Goal: Transaction & Acquisition: Subscribe to service/newsletter

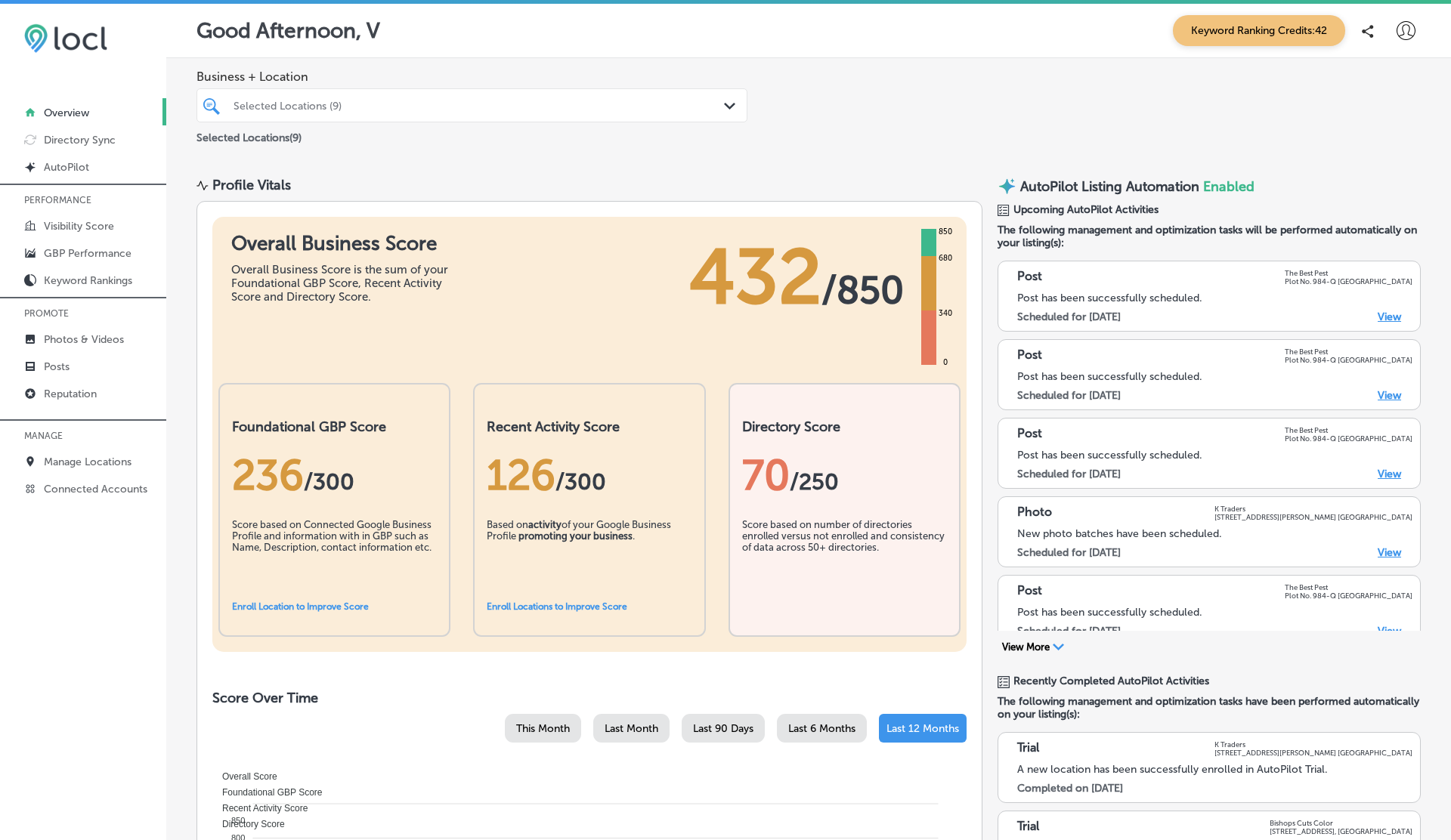
click at [1400, 24] on icon at bounding box center [1405, 30] width 19 height 19
click at [1362, 166] on p "Log Out" at bounding box center [1373, 162] width 45 height 18
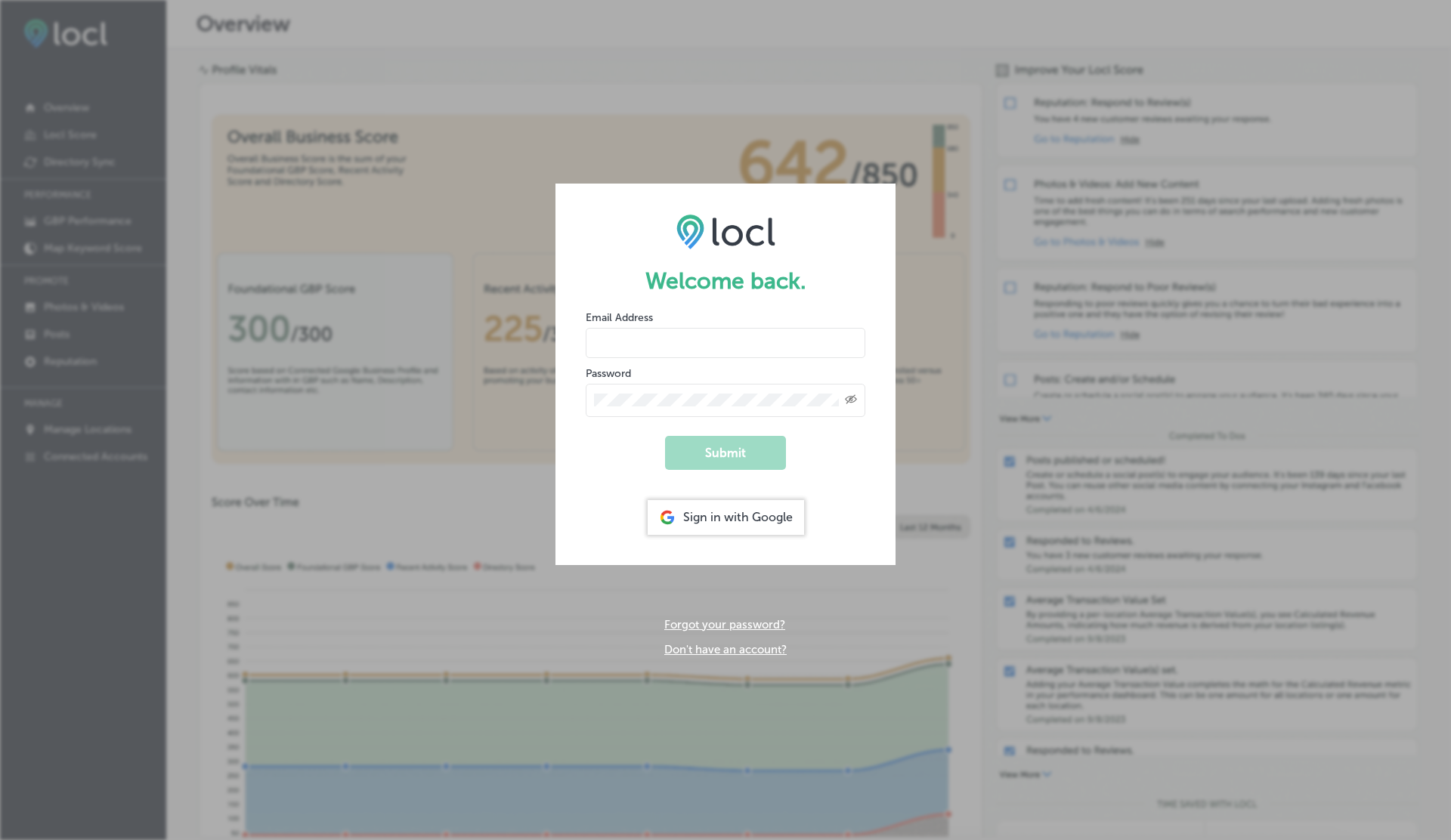
click at [635, 347] on input "email" at bounding box center [726, 343] width 280 height 30
paste input "vasilikigreece69+testytfgb@gmail.com"
type input "vasilikigreece69+testytfgb@gmail.com"
click at [665, 436] on button "Submit" at bounding box center [726, 453] width 121 height 34
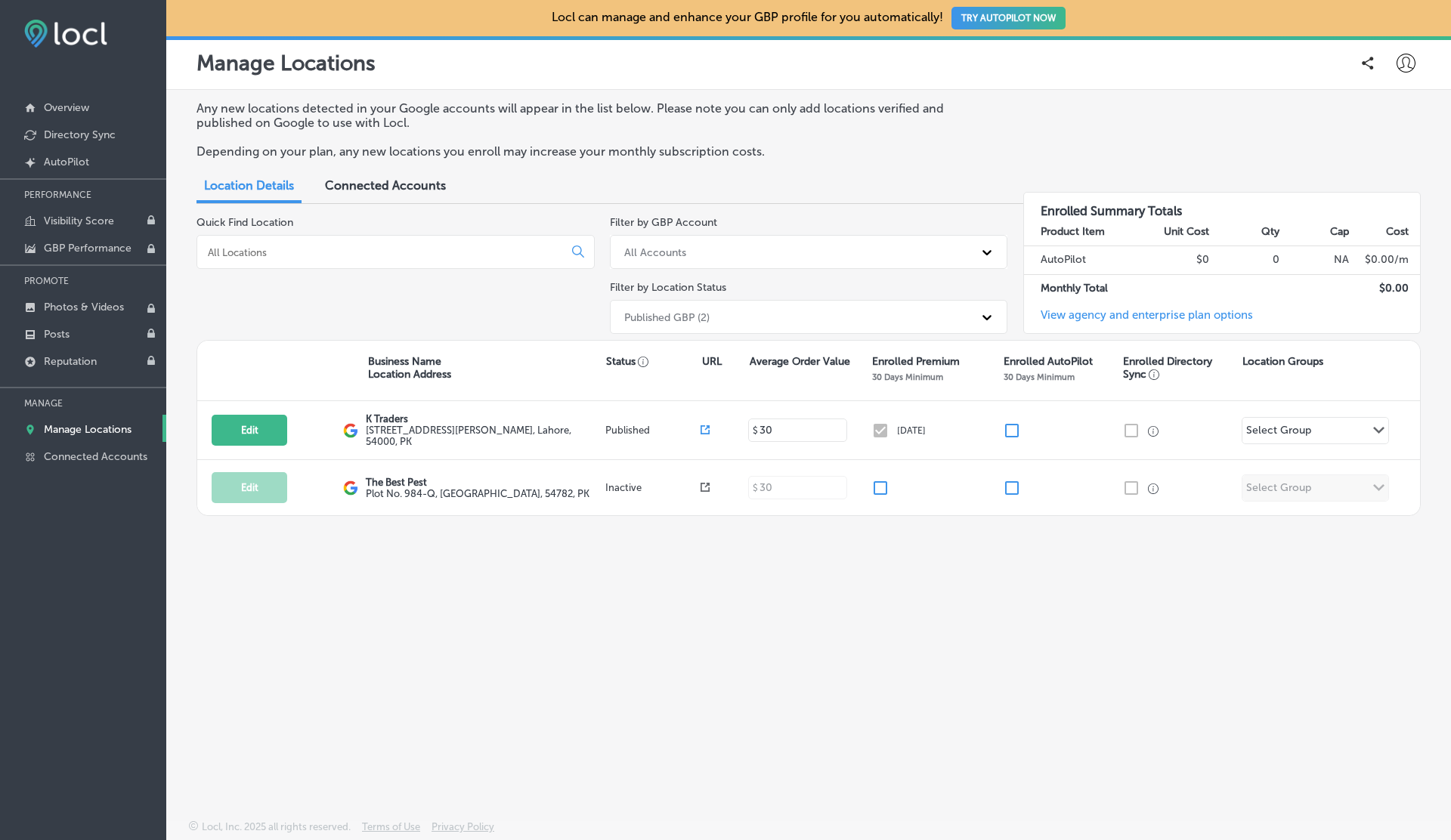
click at [898, 622] on div "Any new locations detected in your Google accounts will appear in the list belo…" at bounding box center [809, 419] width 1285 height 659
click at [729, 717] on div "Any new locations detected in your Google accounts will appear in the list belo…" at bounding box center [809, 419] width 1285 height 659
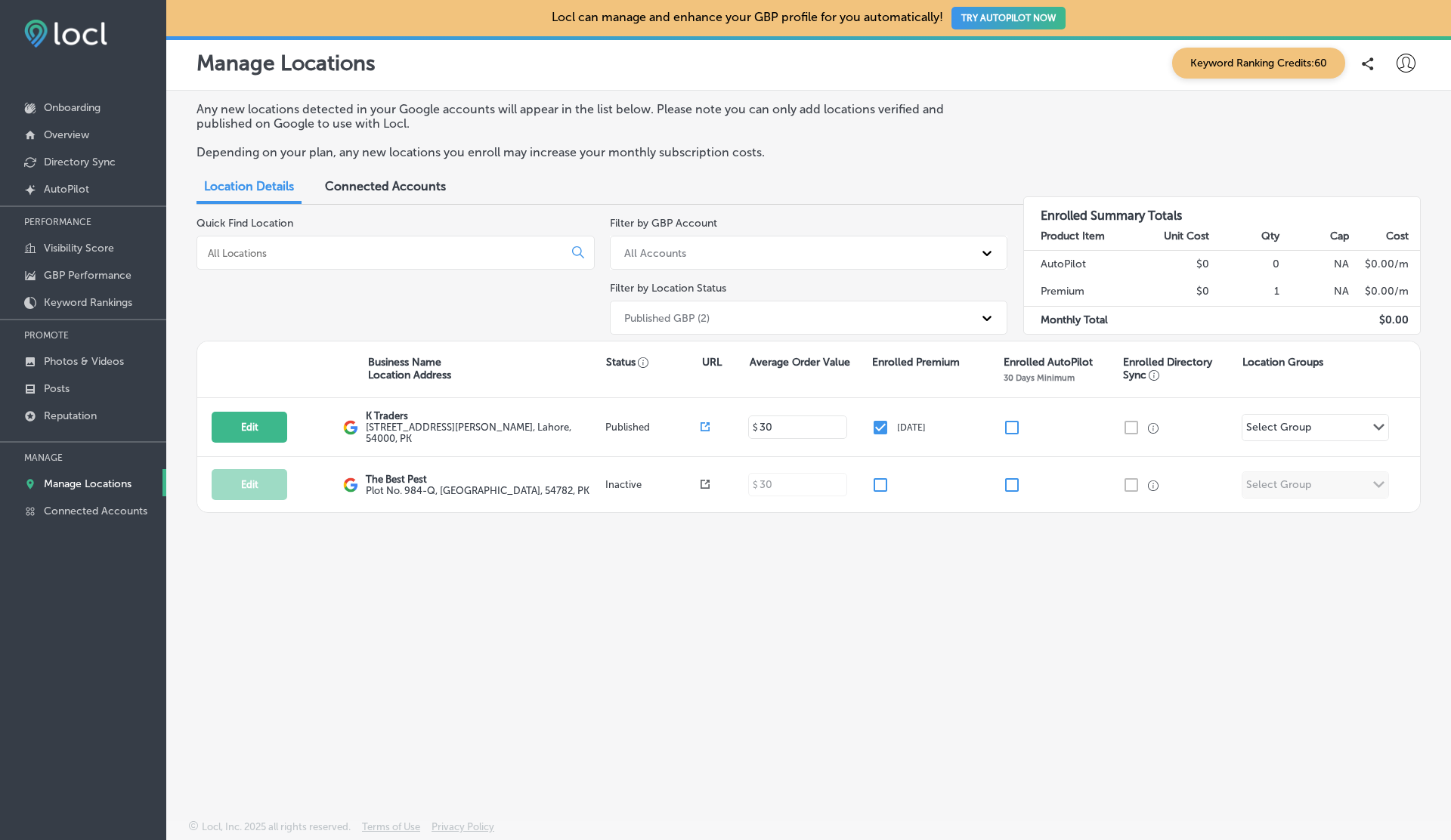
click at [1403, 68] on icon at bounding box center [1405, 63] width 19 height 19
click at [1366, 155] on p "My Teams" at bounding box center [1378, 156] width 55 height 18
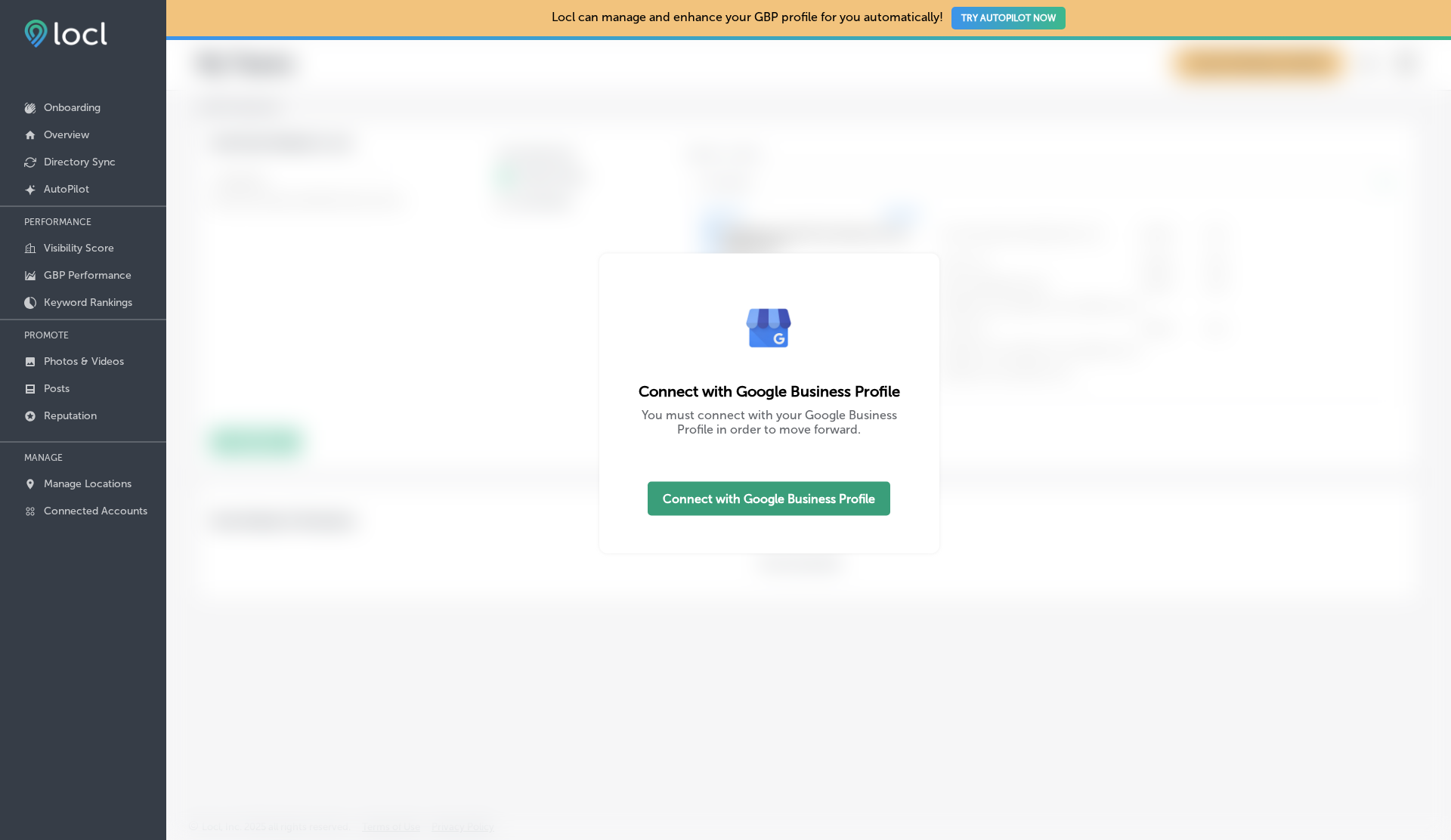
click at [784, 485] on button "Connect with Google Business Profile" at bounding box center [768, 498] width 243 height 34
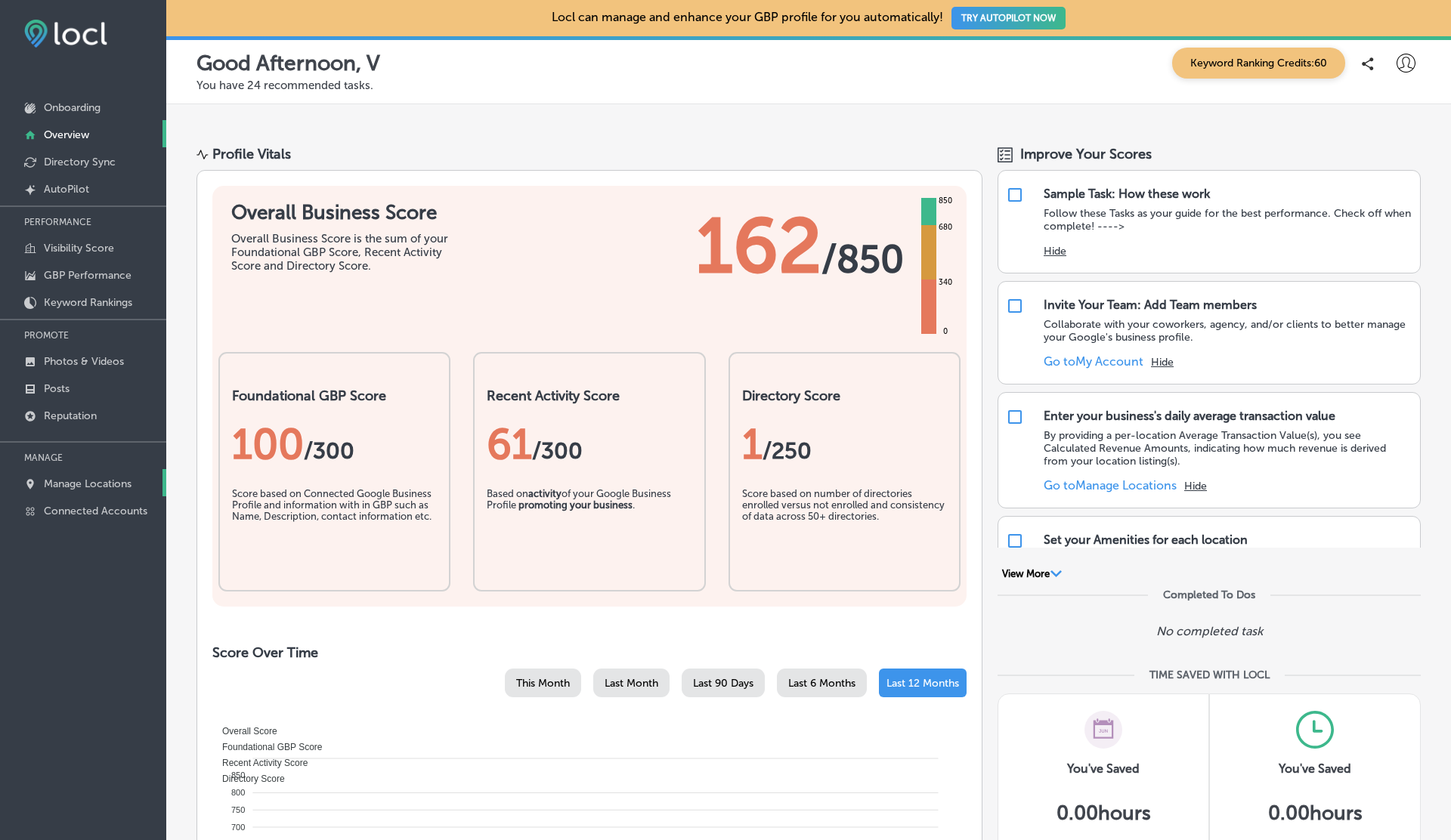
click at [89, 481] on p "Manage Locations" at bounding box center [87, 484] width 88 height 13
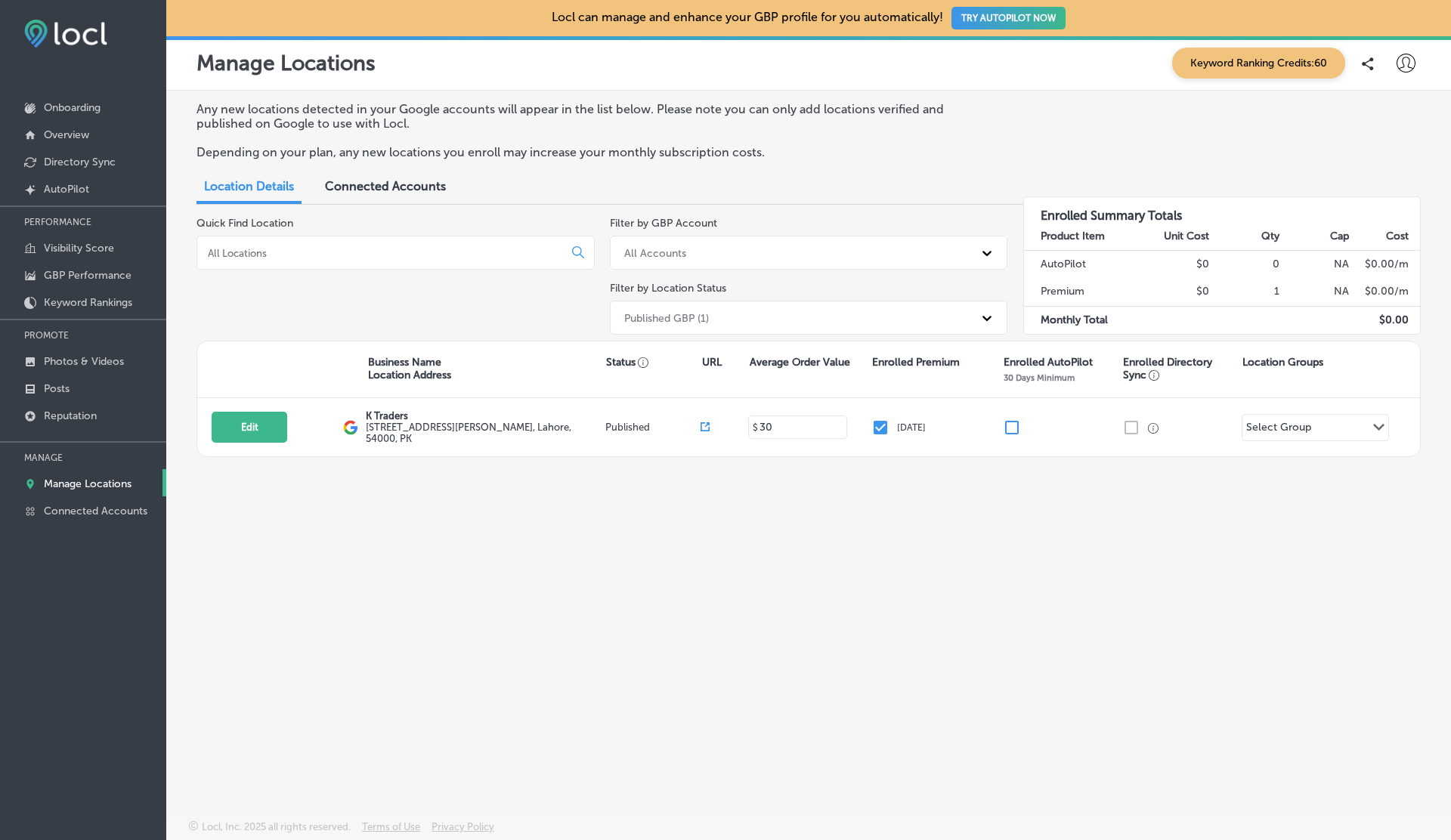
click at [1393, 62] on div at bounding box center [1405, 63] width 30 height 30
click at [1378, 159] on p "My Teams" at bounding box center [1378, 156] width 55 height 18
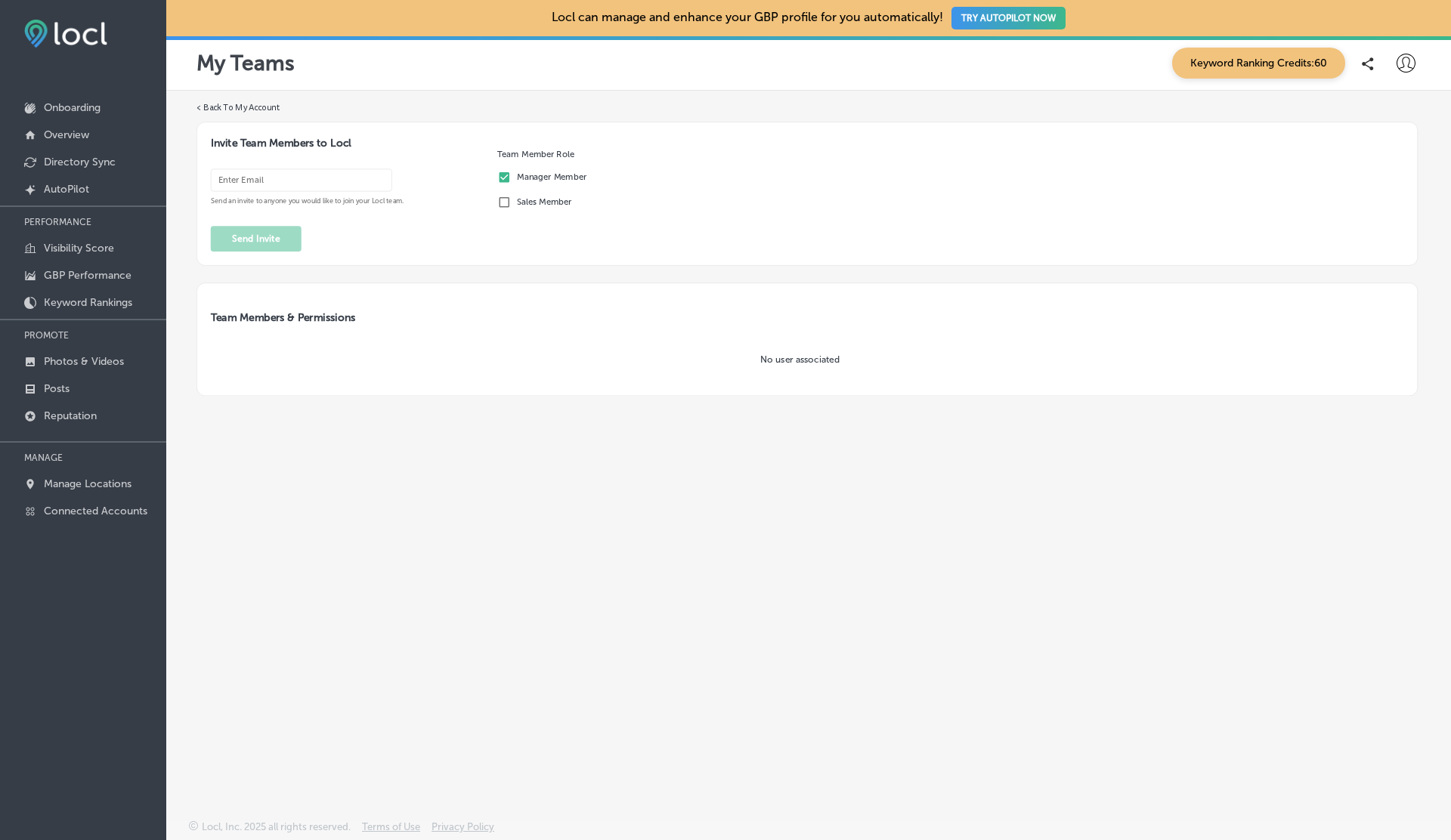
click at [268, 182] on input "email" at bounding box center [301, 181] width 181 height 23
paste input "vasilikigreece69+testytfgb@gmail.com"
click at [302, 180] on input "vasilikigreece69+testytfgb-01@gmail.com" at bounding box center [301, 181] width 181 height 23
type input "vasilikigreece69+tesytfgb-01@gmail.com"
click at [250, 231] on button "Send Invite" at bounding box center [256, 239] width 90 height 26
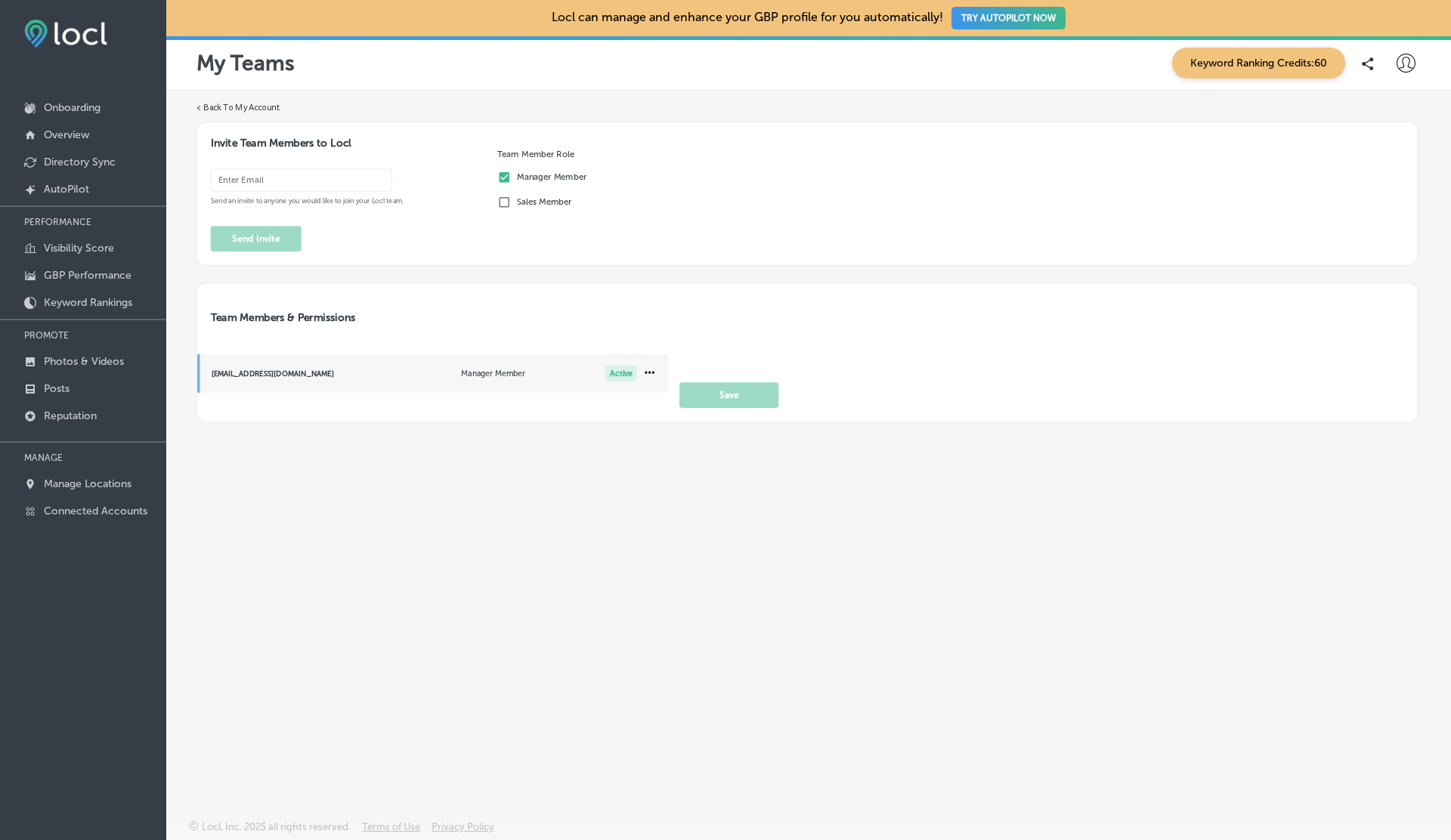
click at [1403, 62] on icon at bounding box center [1405, 63] width 19 height 19
click at [1378, 191] on p "Log Out" at bounding box center [1373, 195] width 45 height 18
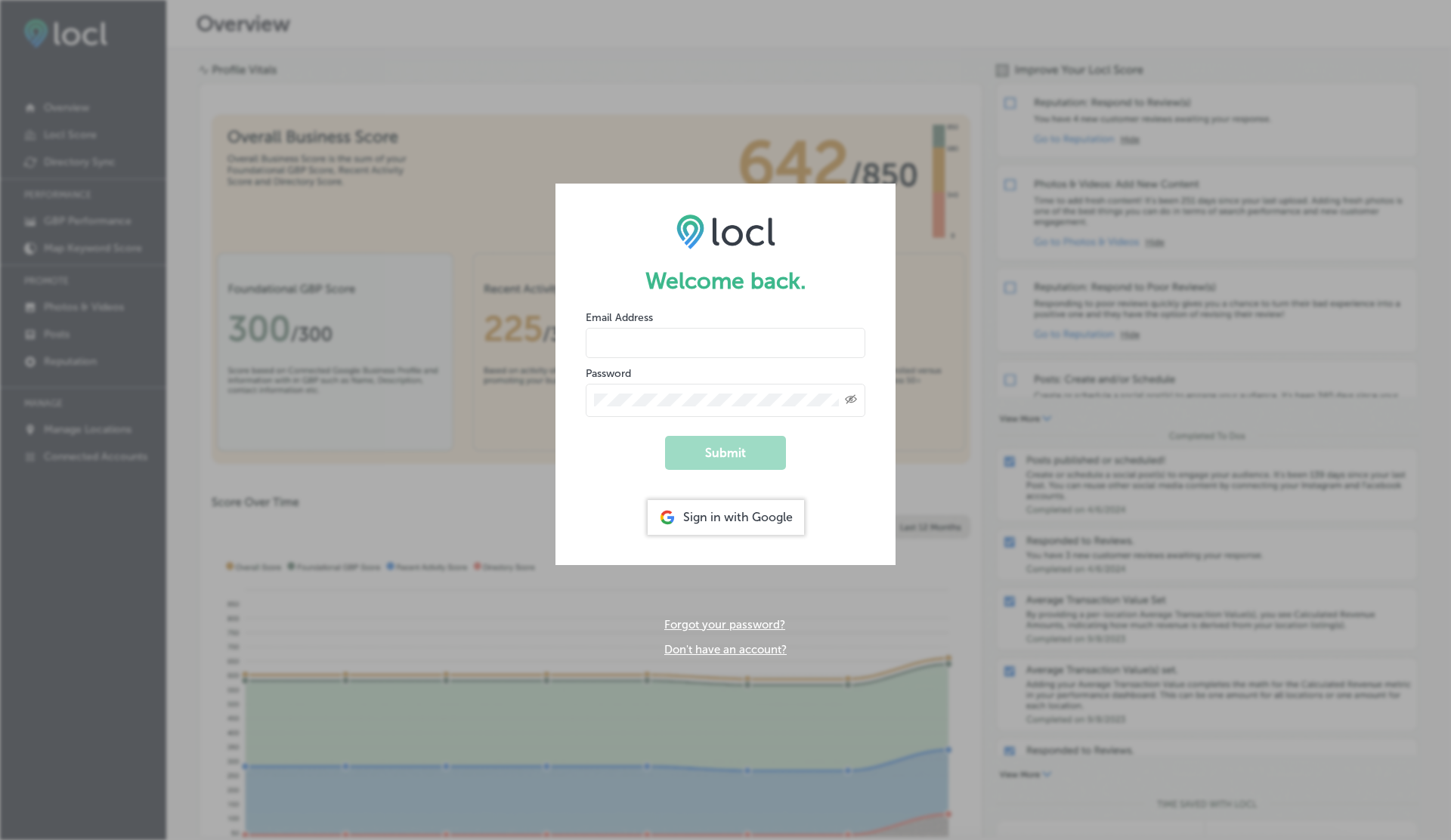
click at [622, 353] on input "email" at bounding box center [726, 343] width 280 height 30
paste input "vasilikigreece69+tesytfgb-01@gmail.com"
type input "vasilikigreece69+tesytfgb-01@gmail.com"
click at [698, 441] on button "Submit" at bounding box center [726, 453] width 121 height 34
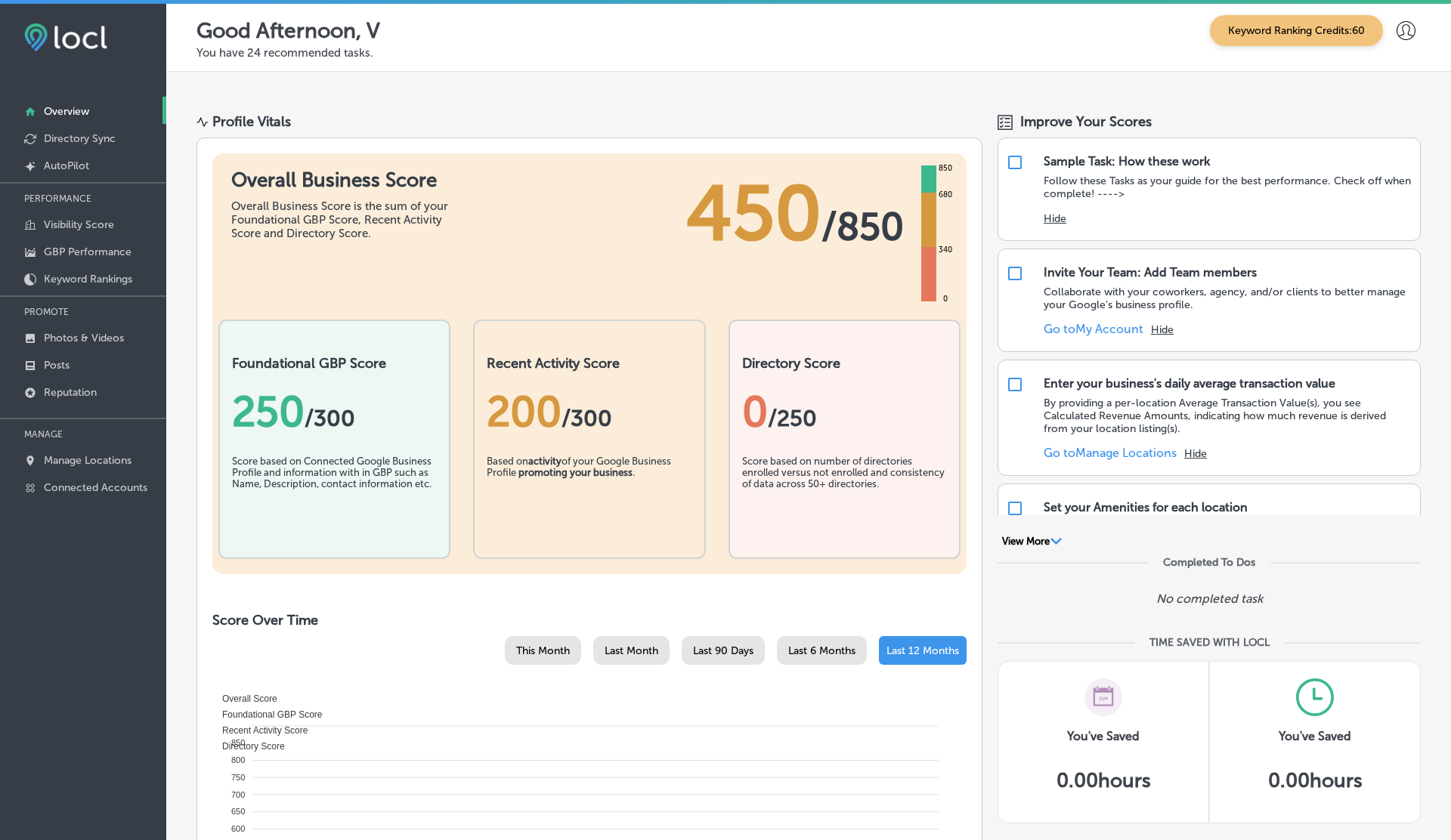
click at [85, 460] on p "Manage Locations" at bounding box center [87, 460] width 88 height 13
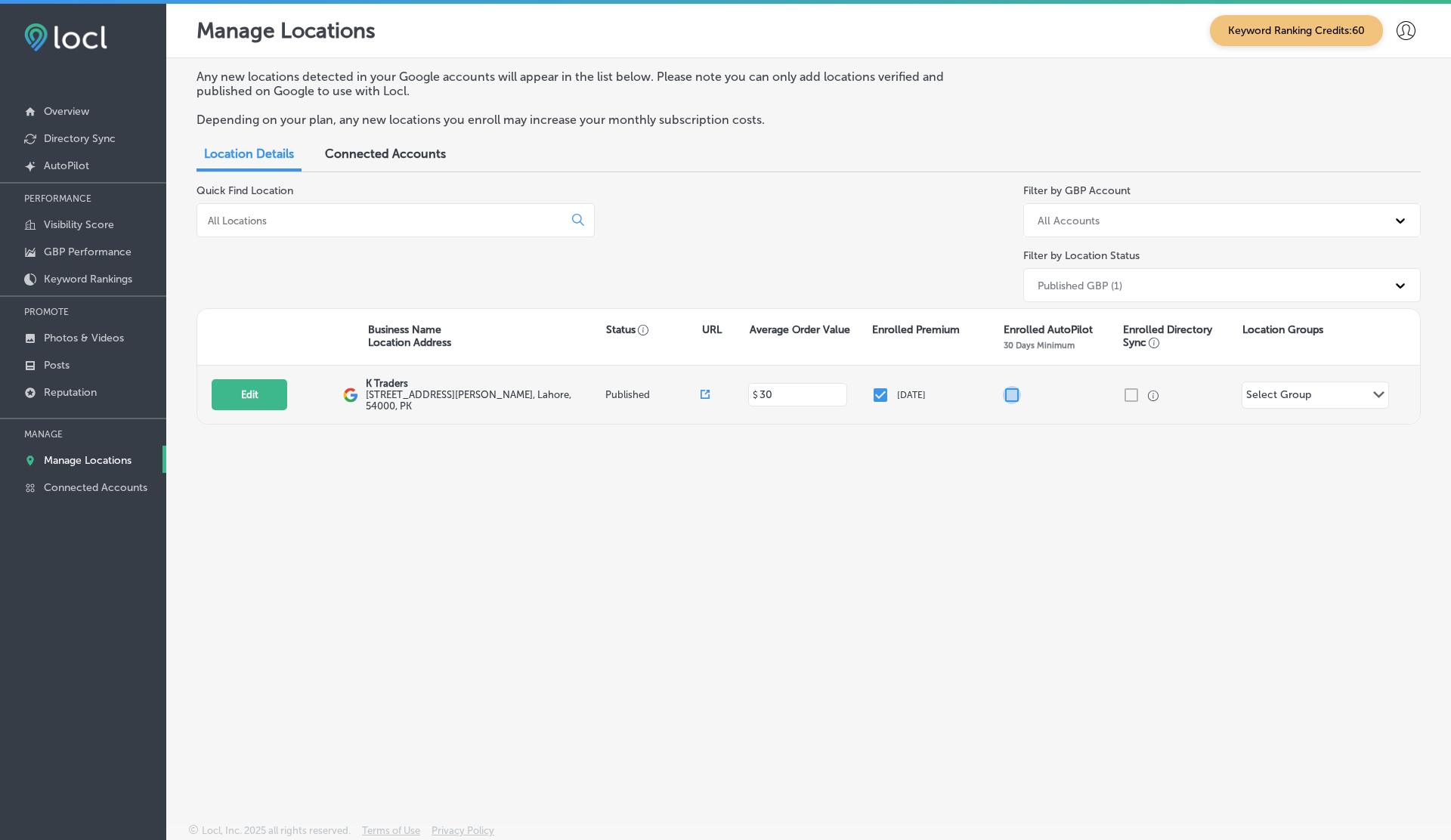
click at [1015, 393] on input "checkbox" at bounding box center [1012, 395] width 18 height 18
checkbox input "false"
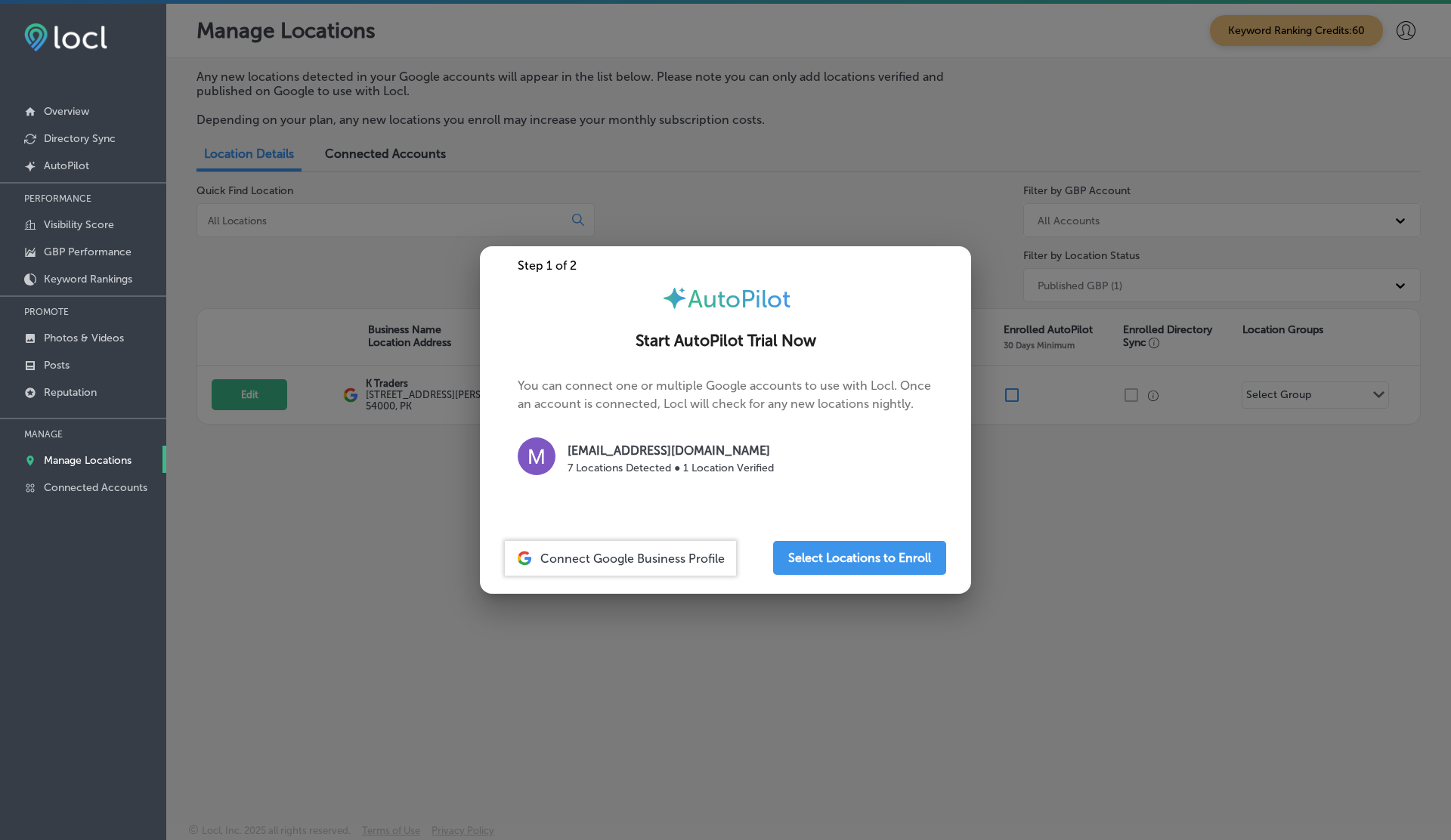
click at [889, 159] on div at bounding box center [726, 420] width 1451 height 840
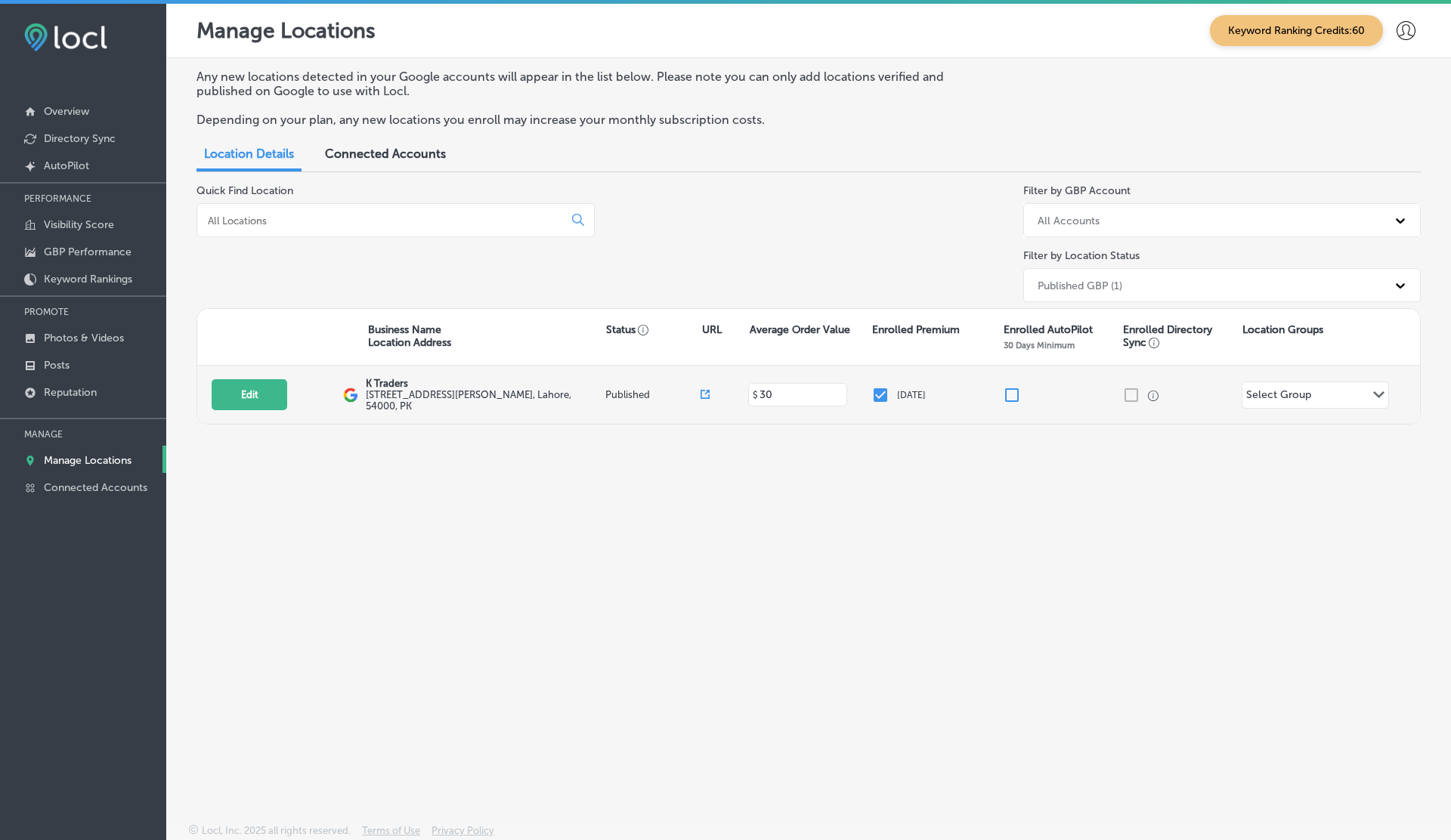
click at [1017, 391] on input "checkbox" at bounding box center [1012, 395] width 18 height 18
checkbox input "false"
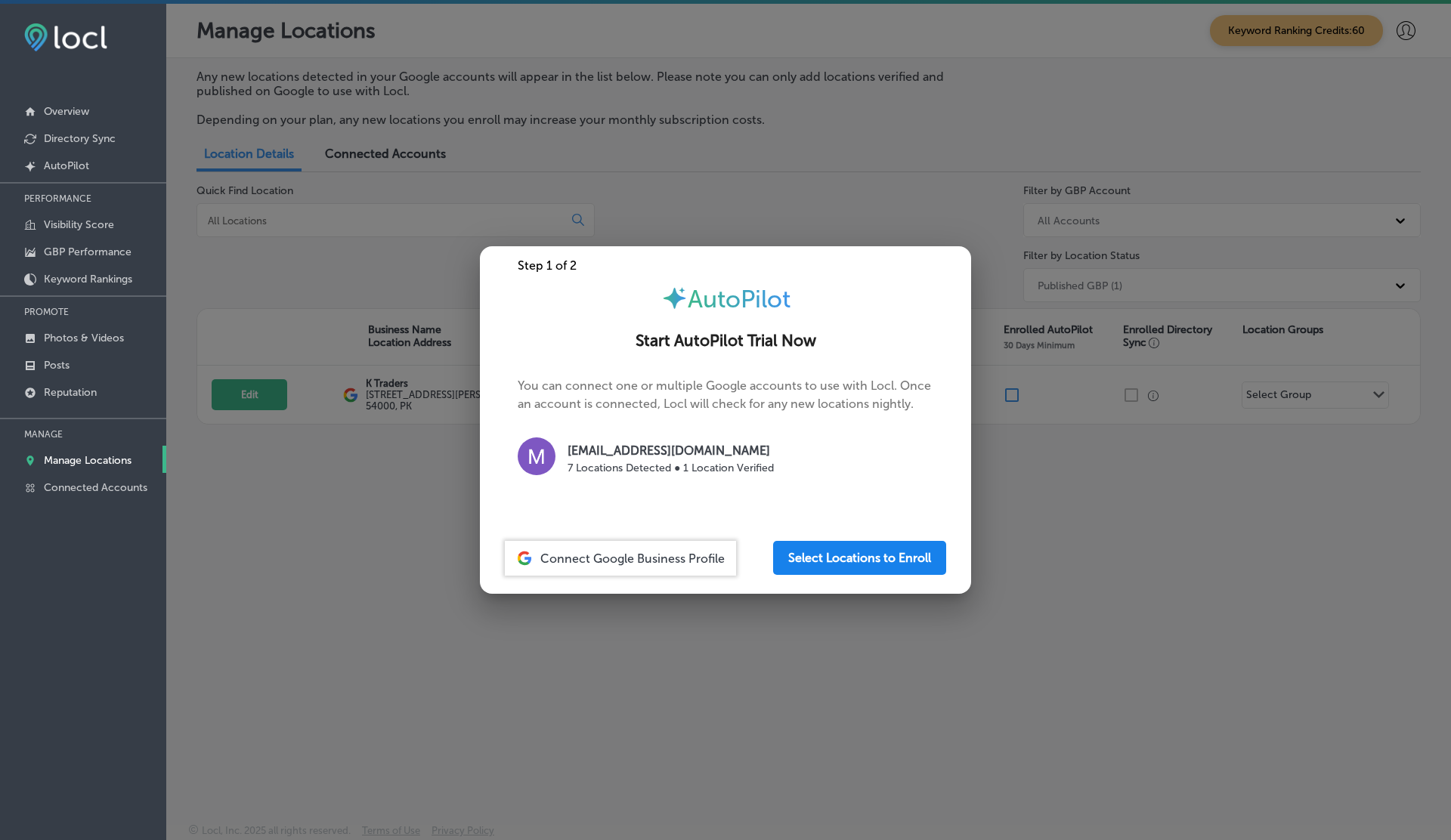
click at [860, 572] on button "Select Locations to Enroll" at bounding box center [859, 558] width 173 height 34
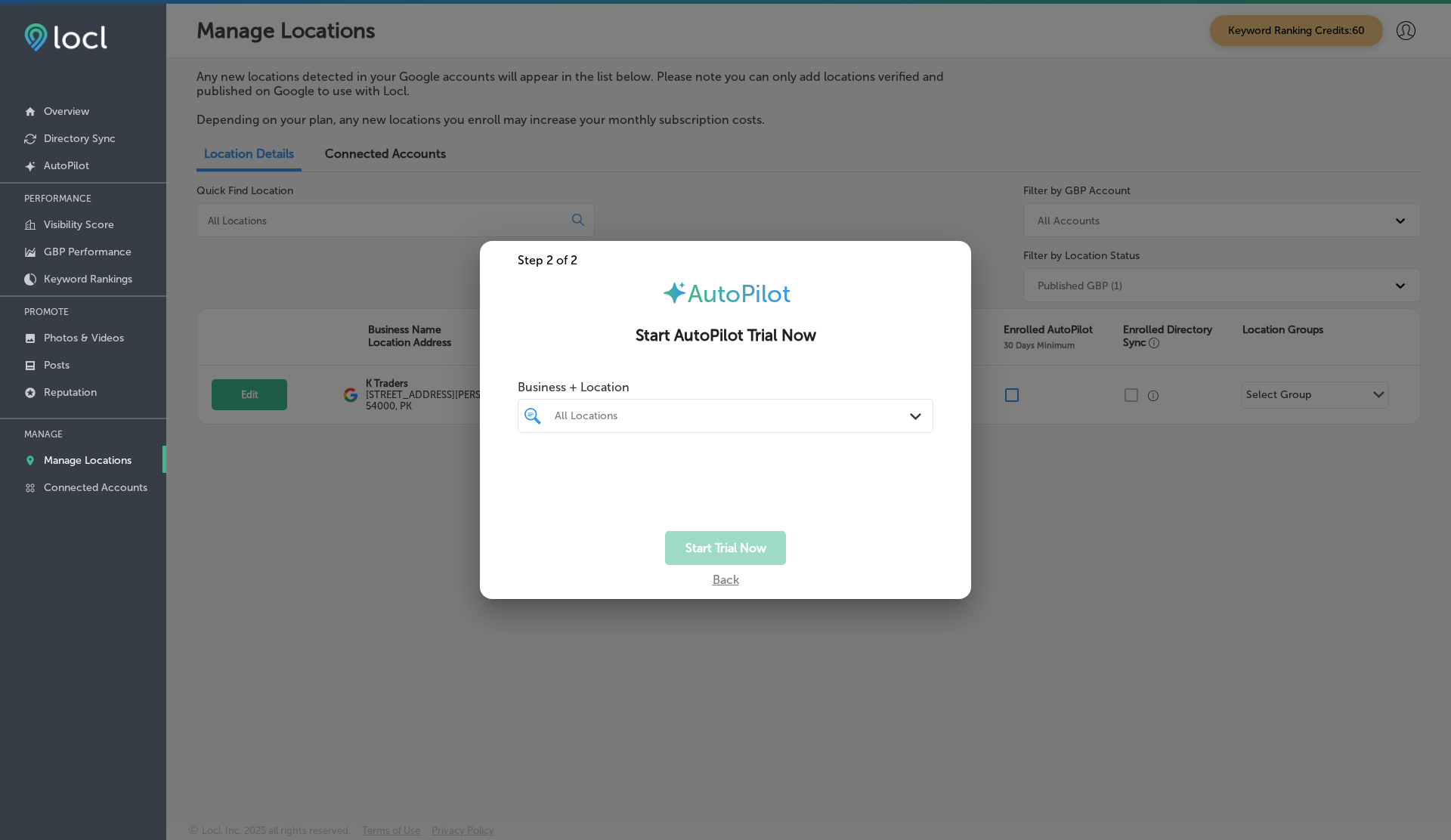
click at [671, 425] on div at bounding box center [708, 415] width 310 height 20
click at [572, 465] on label "K Traders" at bounding box center [613, 472] width 123 height 13
click at [730, 375] on div "Business + Location option [STREET_ADDRESS][PERSON_NAME]. option [STREET_ADDRES…" at bounding box center [726, 402] width 416 height 60
click at [719, 549] on button "Start Trial Now" at bounding box center [726, 548] width 121 height 34
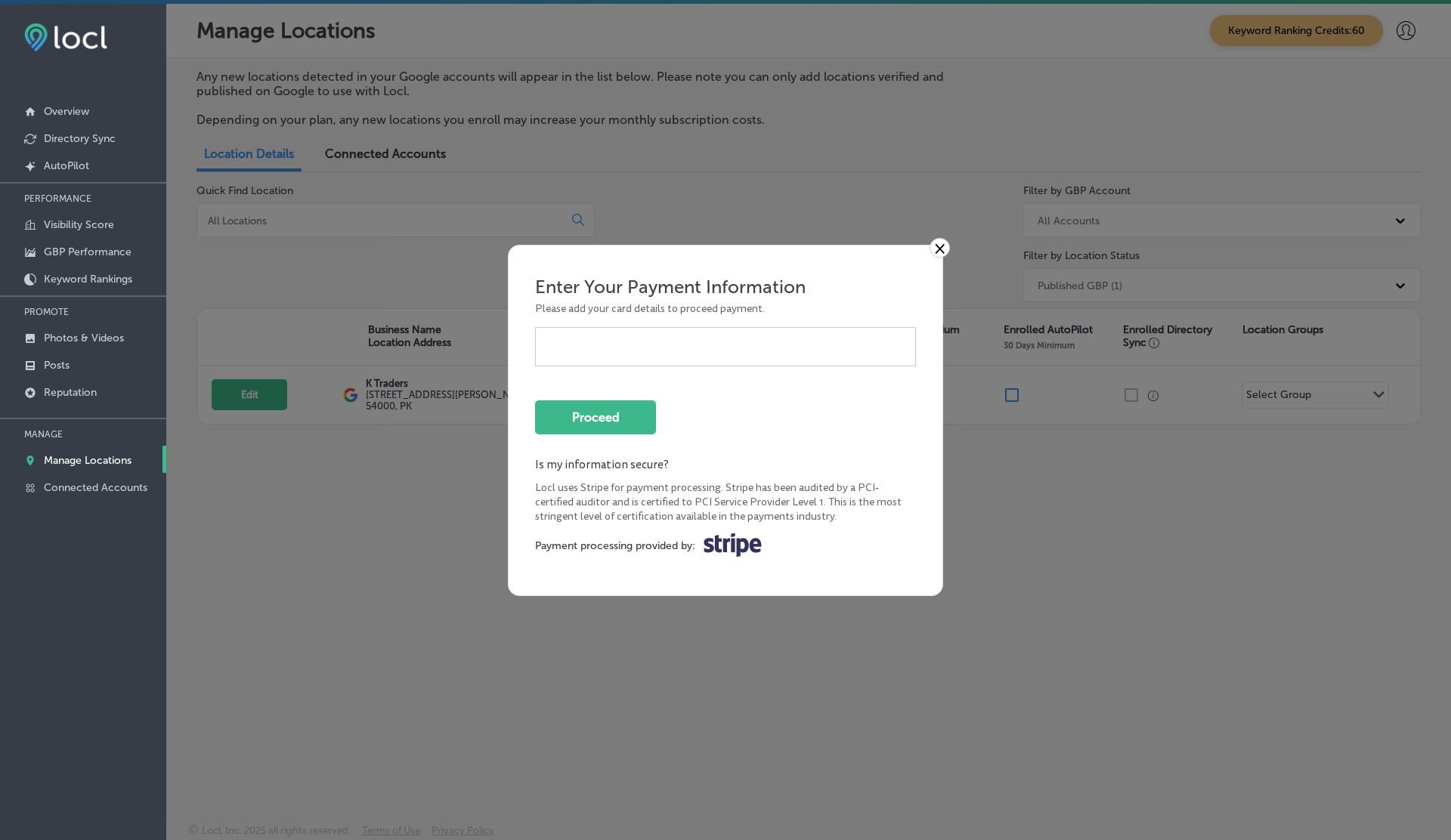
click at [938, 245] on link "×" at bounding box center [939, 247] width 20 height 19
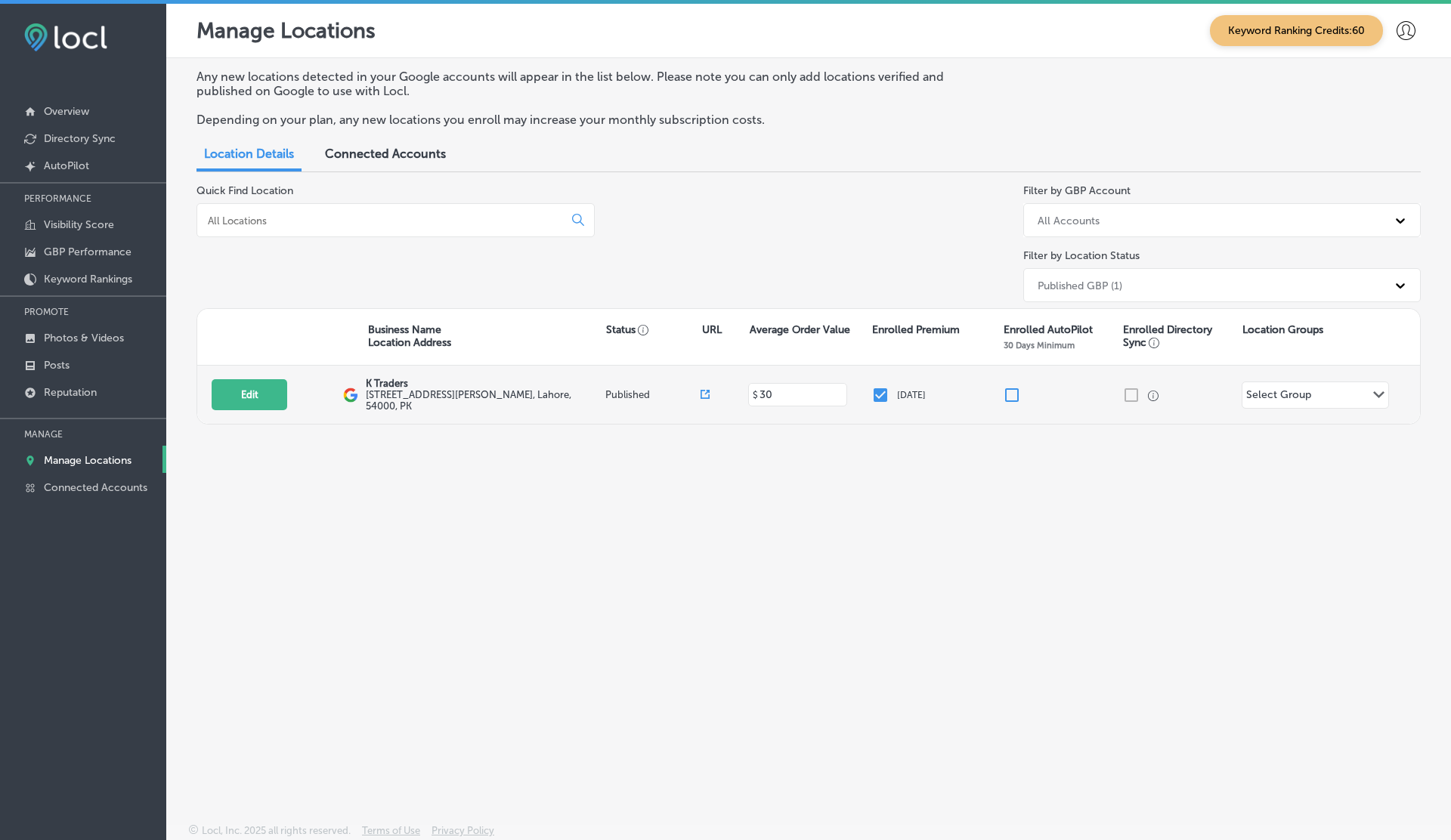
click at [1008, 393] on input "checkbox" at bounding box center [1012, 395] width 18 height 18
checkbox input "false"
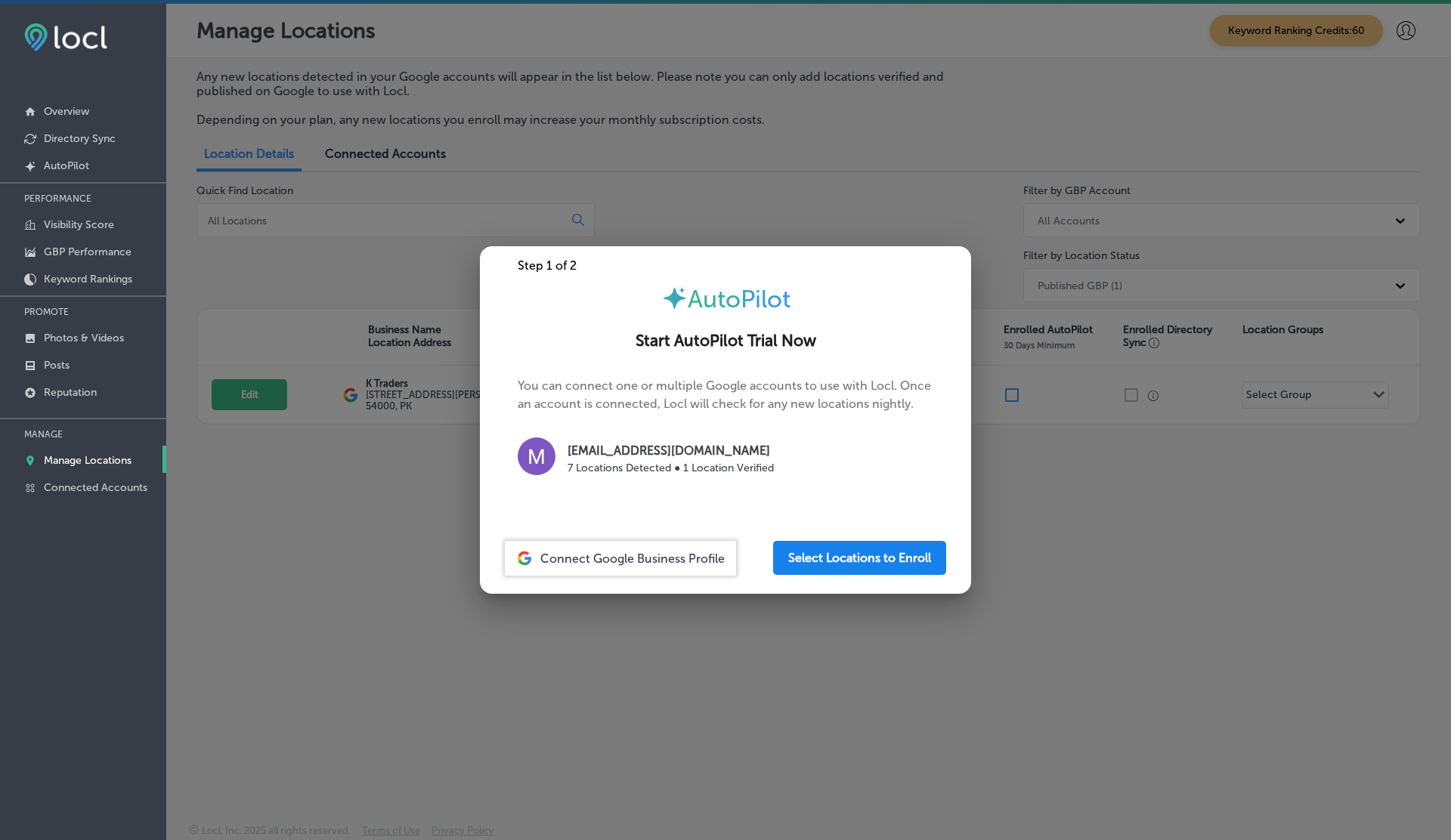
click at [840, 566] on button "Select Locations to Enroll" at bounding box center [859, 558] width 173 height 34
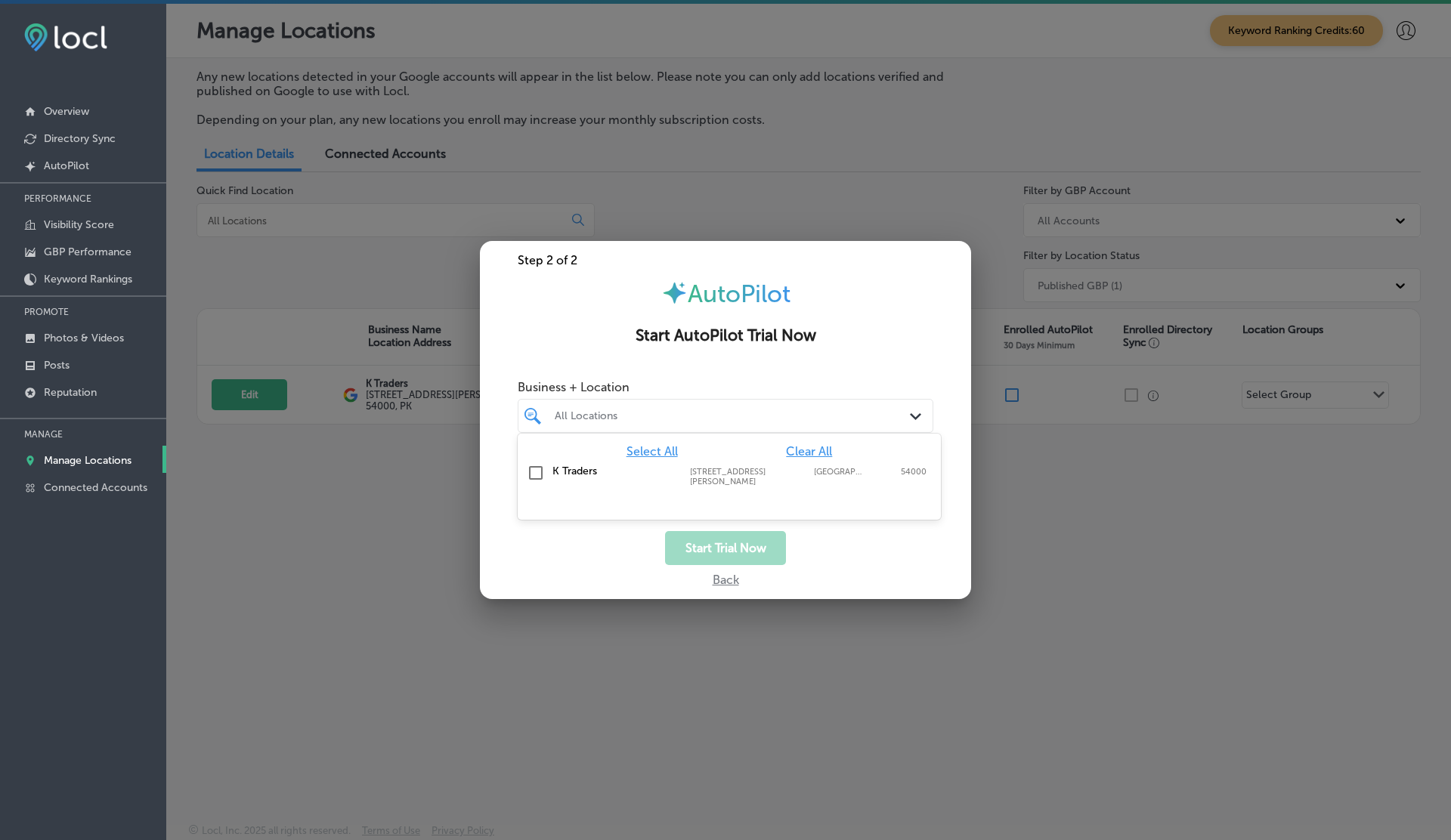
click at [615, 405] on div at bounding box center [708, 415] width 310 height 20
click at [560, 477] on div "K Traders 505 A1 Block Johar Town, Lahore, 54000 505 A1 Block Johar Town Lahore…" at bounding box center [730, 476] width 411 height 28
click at [605, 534] on div "Start Trial Now" at bounding box center [725, 548] width 491 height 34
click at [750, 547] on button "Start Trial Now" at bounding box center [726, 548] width 121 height 34
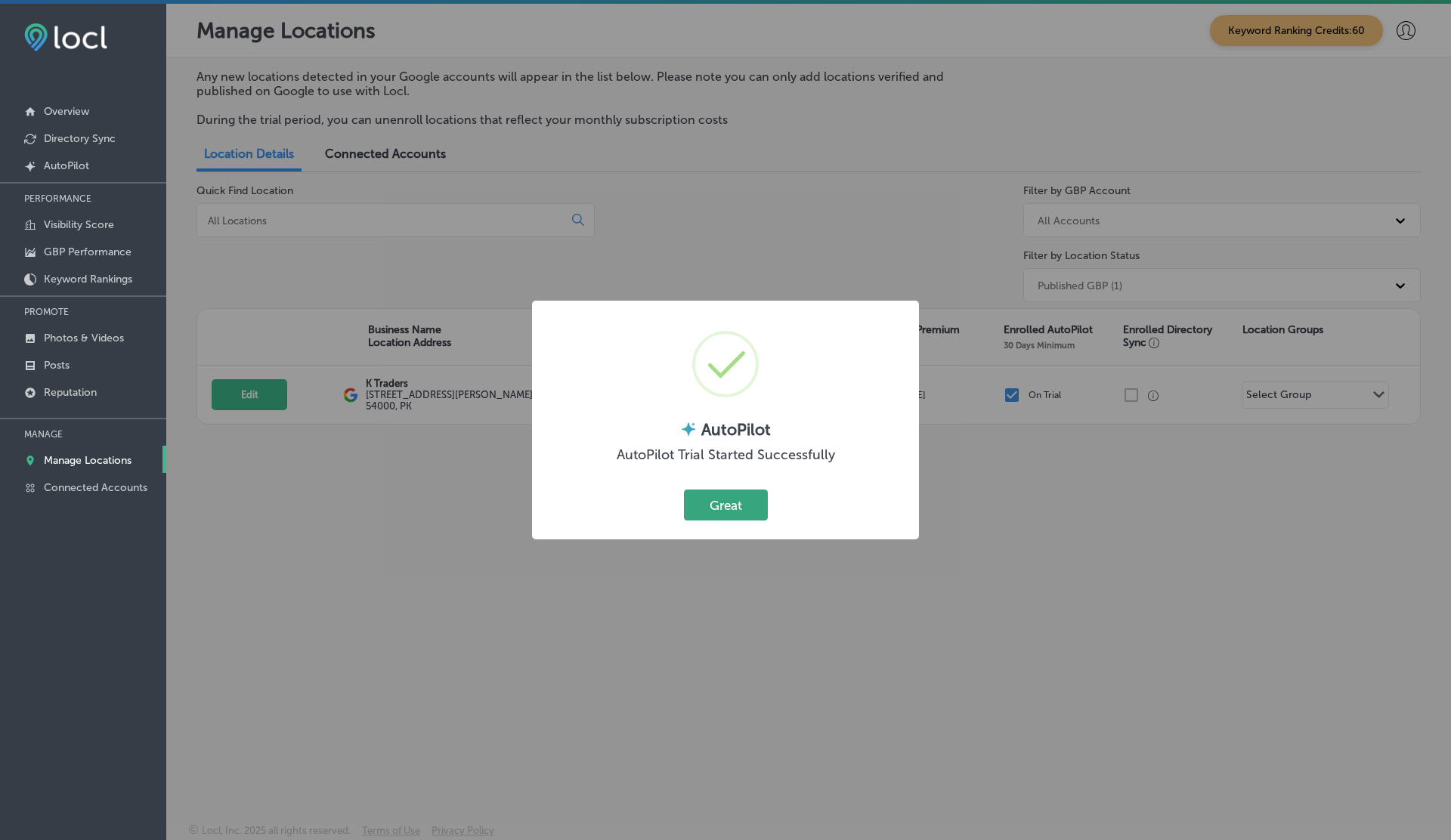
click at [719, 502] on button "Great" at bounding box center [726, 505] width 84 height 31
